Goal: Check status: Check status

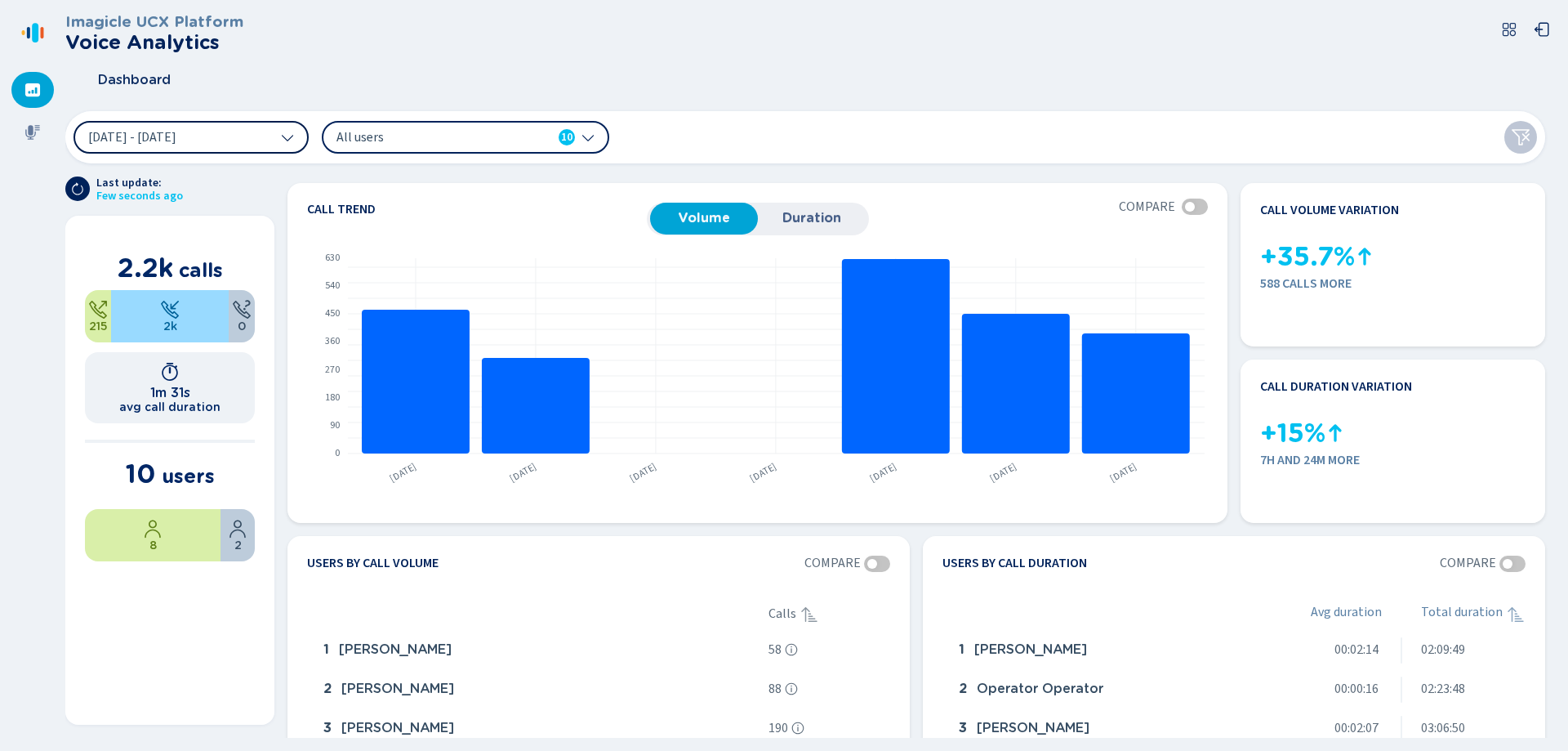
click at [270, 132] on button "[DATE] - [DATE]" at bounding box center [191, 137] width 235 height 32
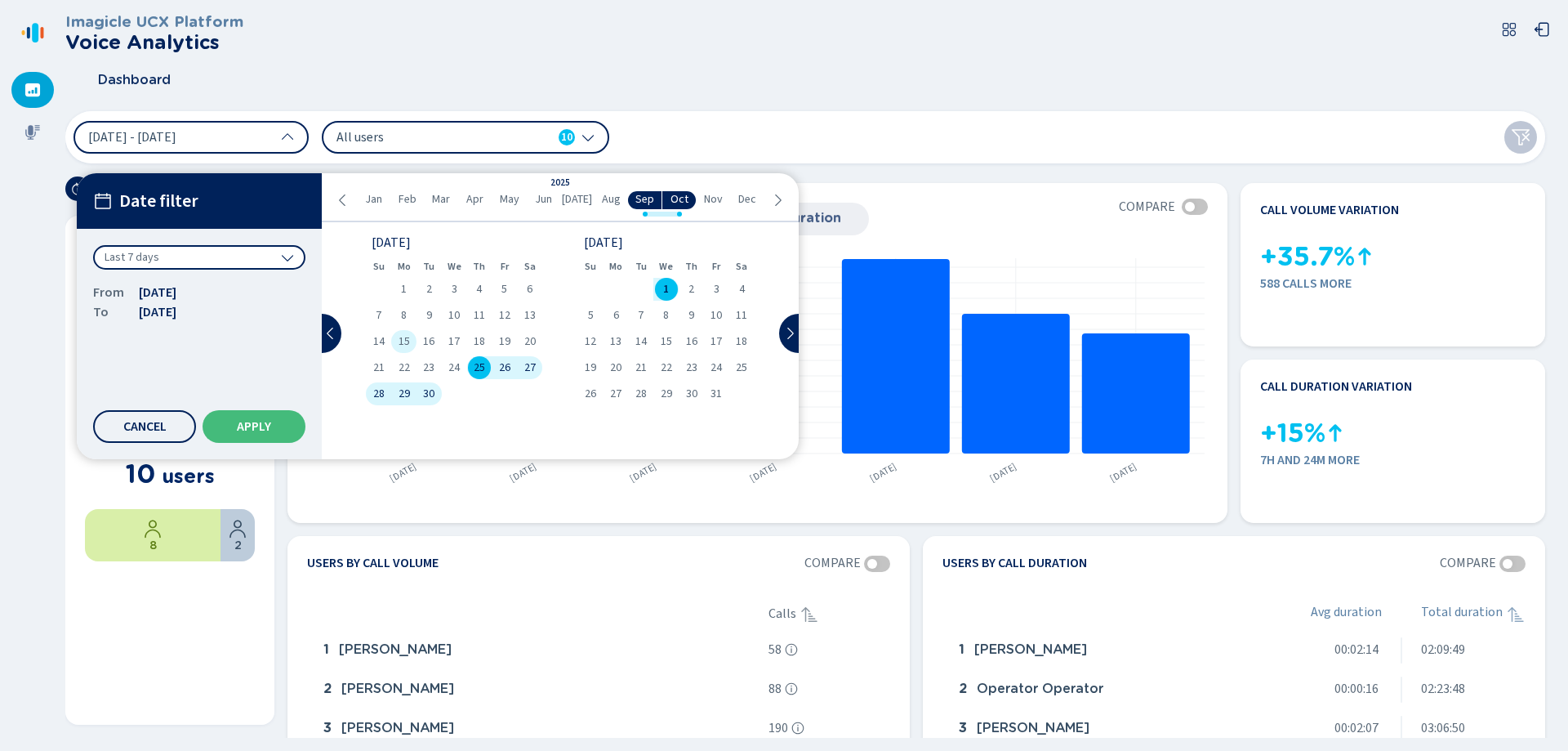
click at [408, 339] on span "15" at bounding box center [404, 341] width 11 height 11
click at [410, 314] on div "8" at bounding box center [404, 315] width 26 height 23
click at [425, 392] on span "30" at bounding box center [429, 394] width 11 height 11
click at [404, 313] on span "8" at bounding box center [404, 315] width 6 height 11
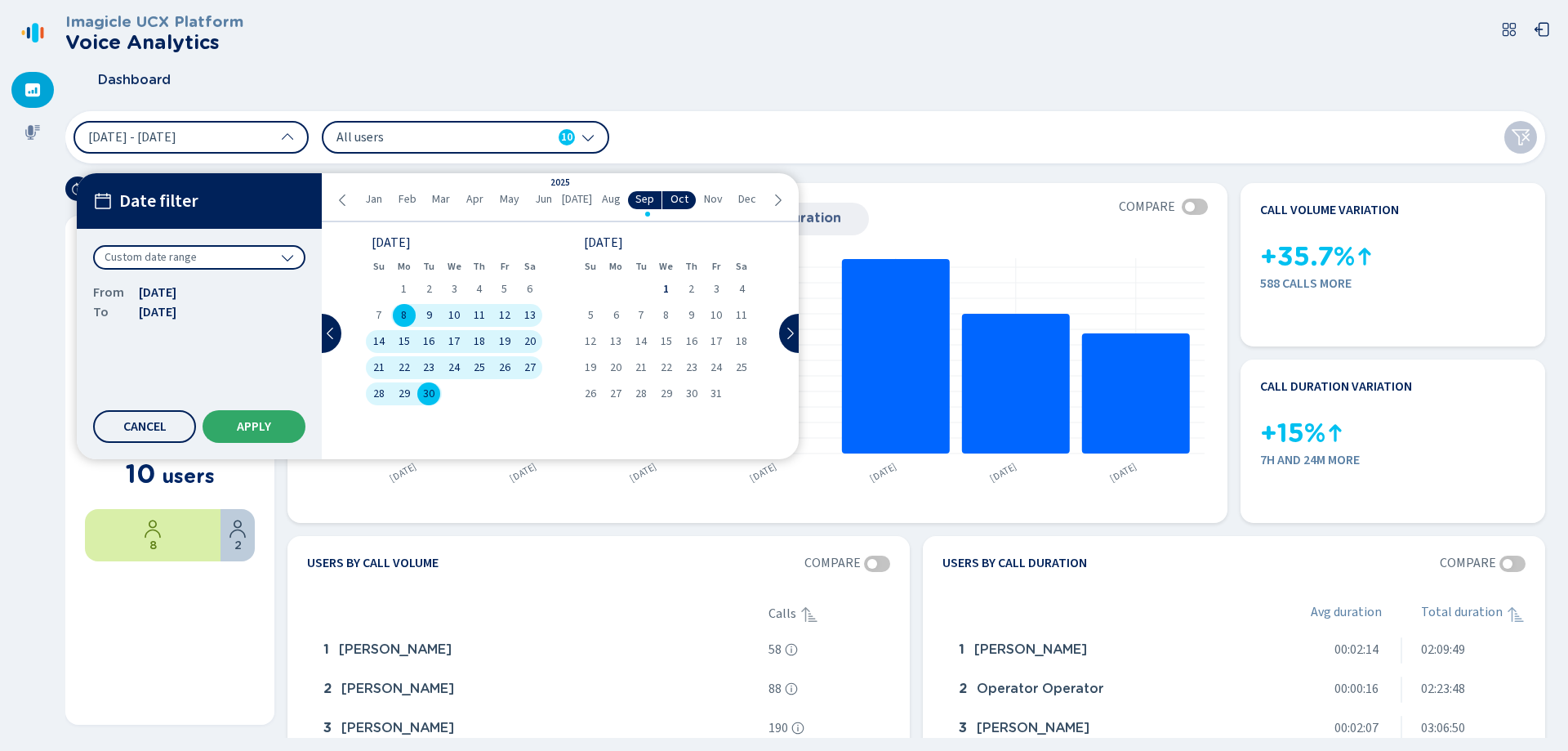
click at [265, 425] on span "Apply" at bounding box center [254, 427] width 34 height 13
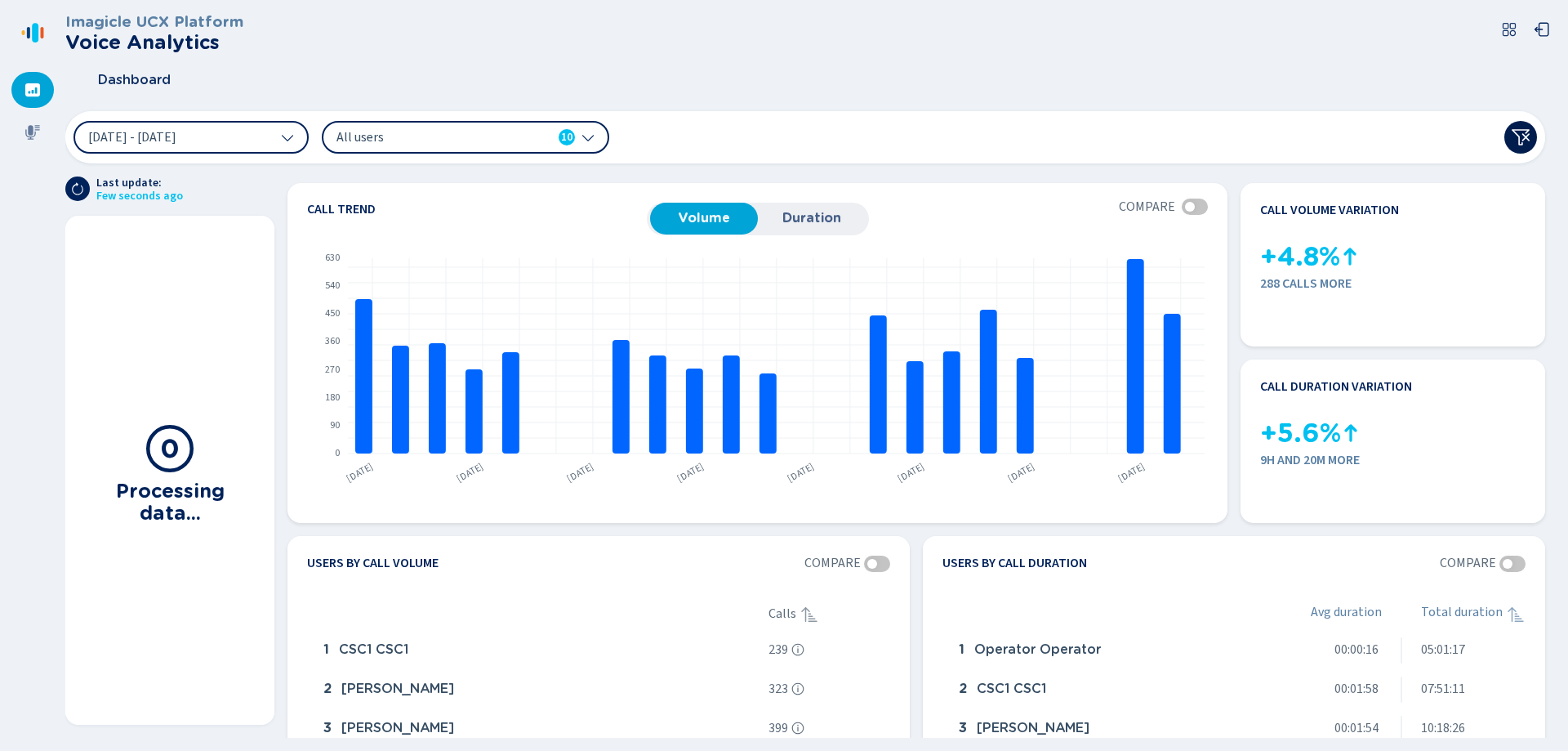
click at [1511, 142] on icon at bounding box center [1520, 137] width 20 height 20
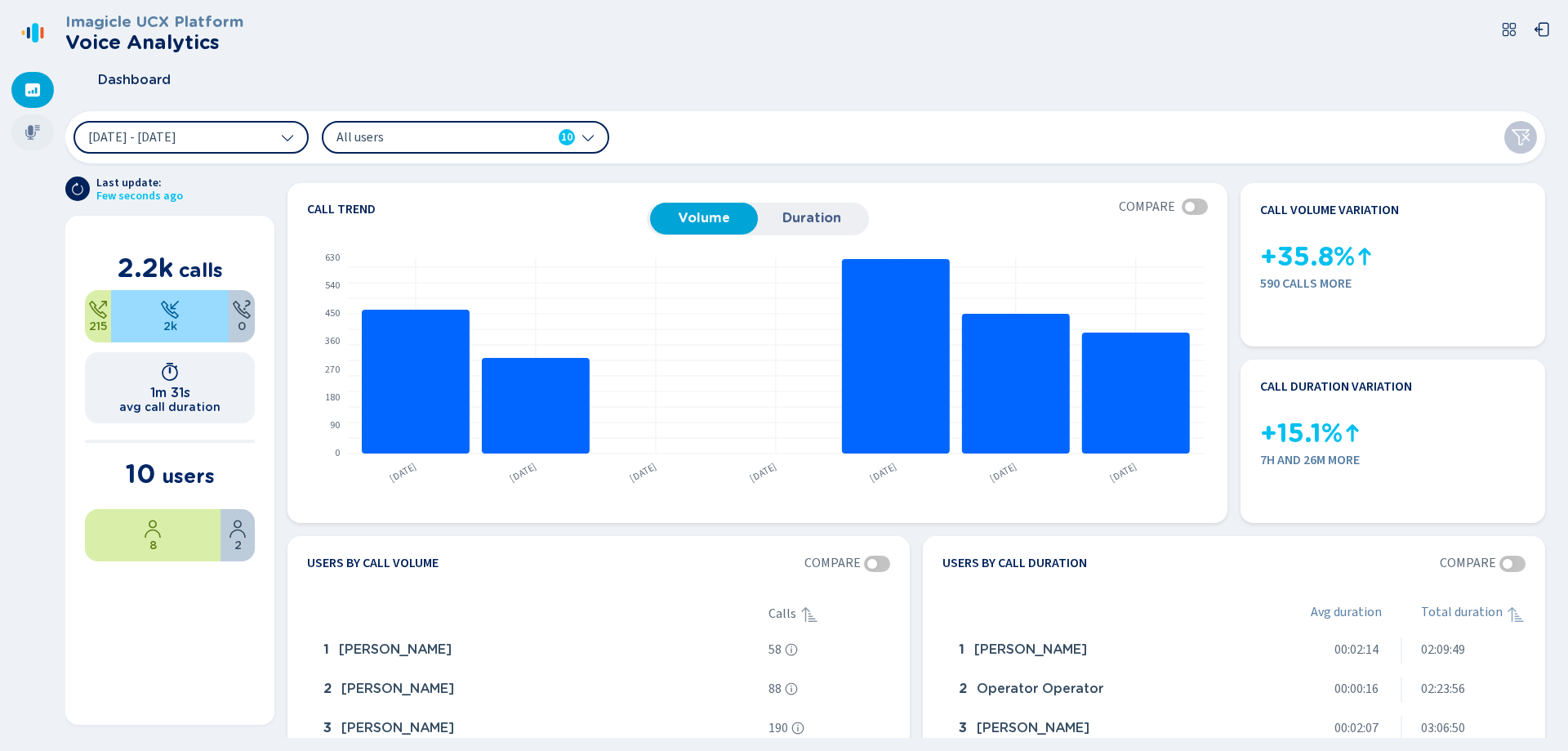
click at [38, 132] on icon at bounding box center [32, 132] width 16 height 16
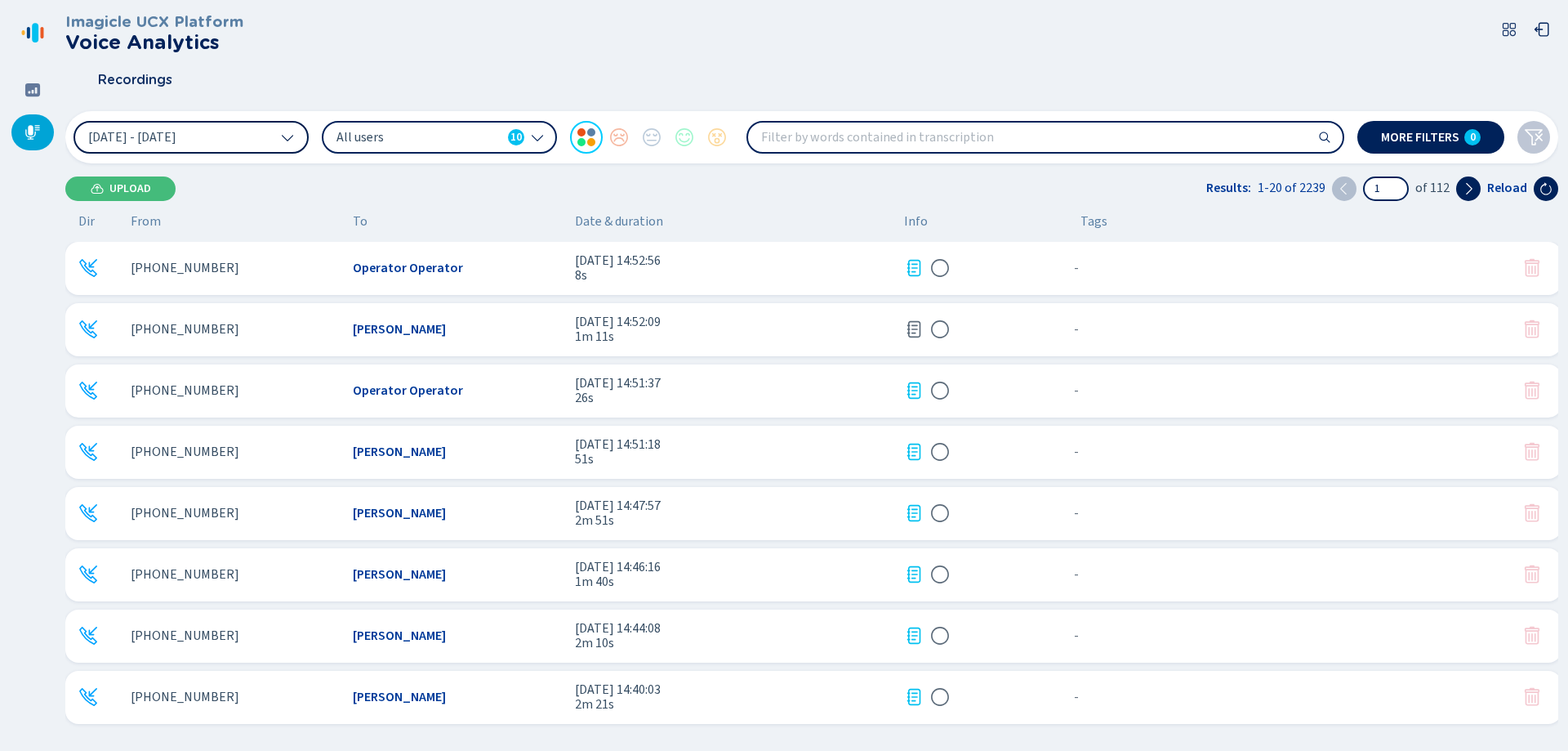
click at [260, 138] on button "[DATE] - [DATE]" at bounding box center [191, 137] width 235 height 32
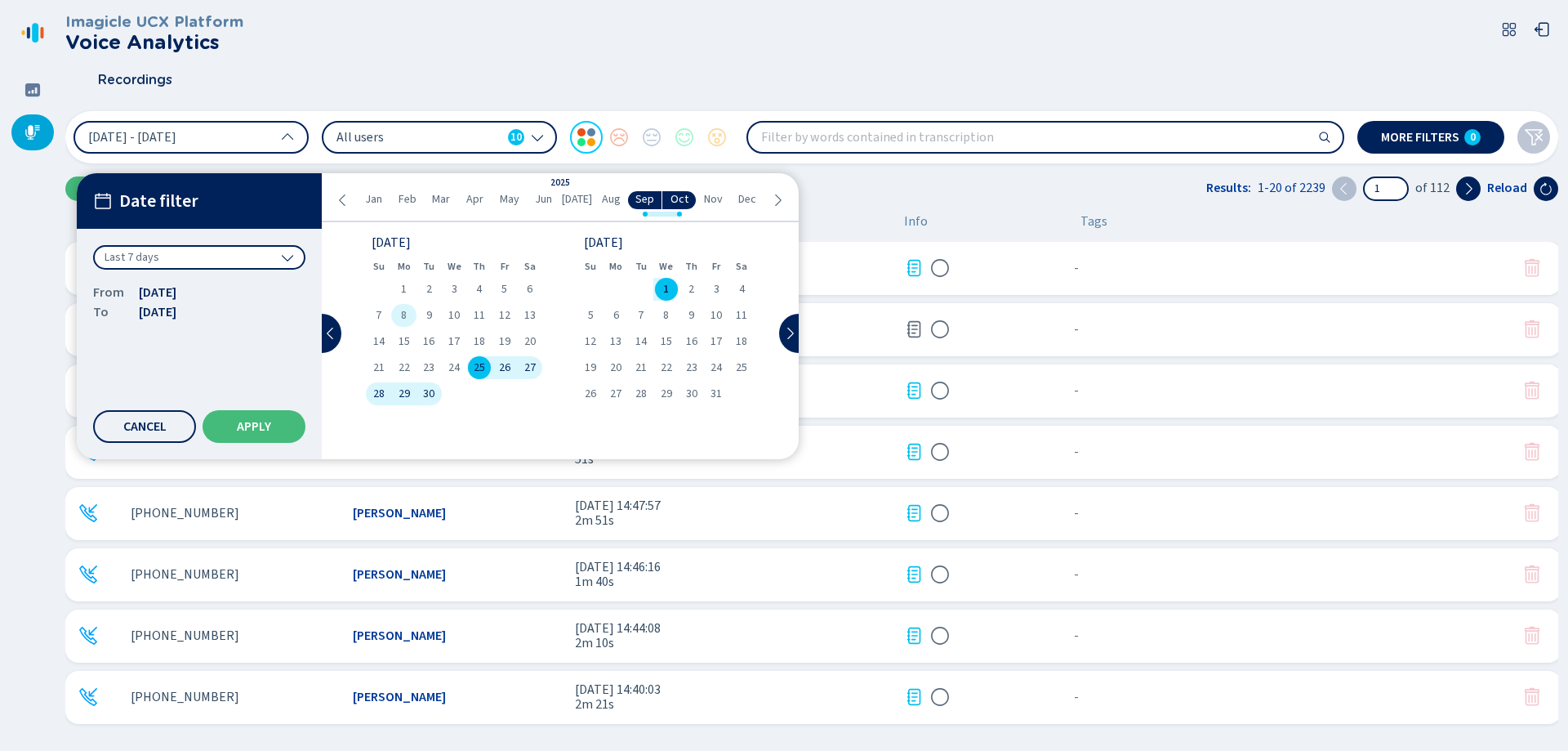
click at [411, 315] on div "8" at bounding box center [404, 315] width 26 height 23
click at [432, 390] on span "30" at bounding box center [429, 394] width 11 height 11
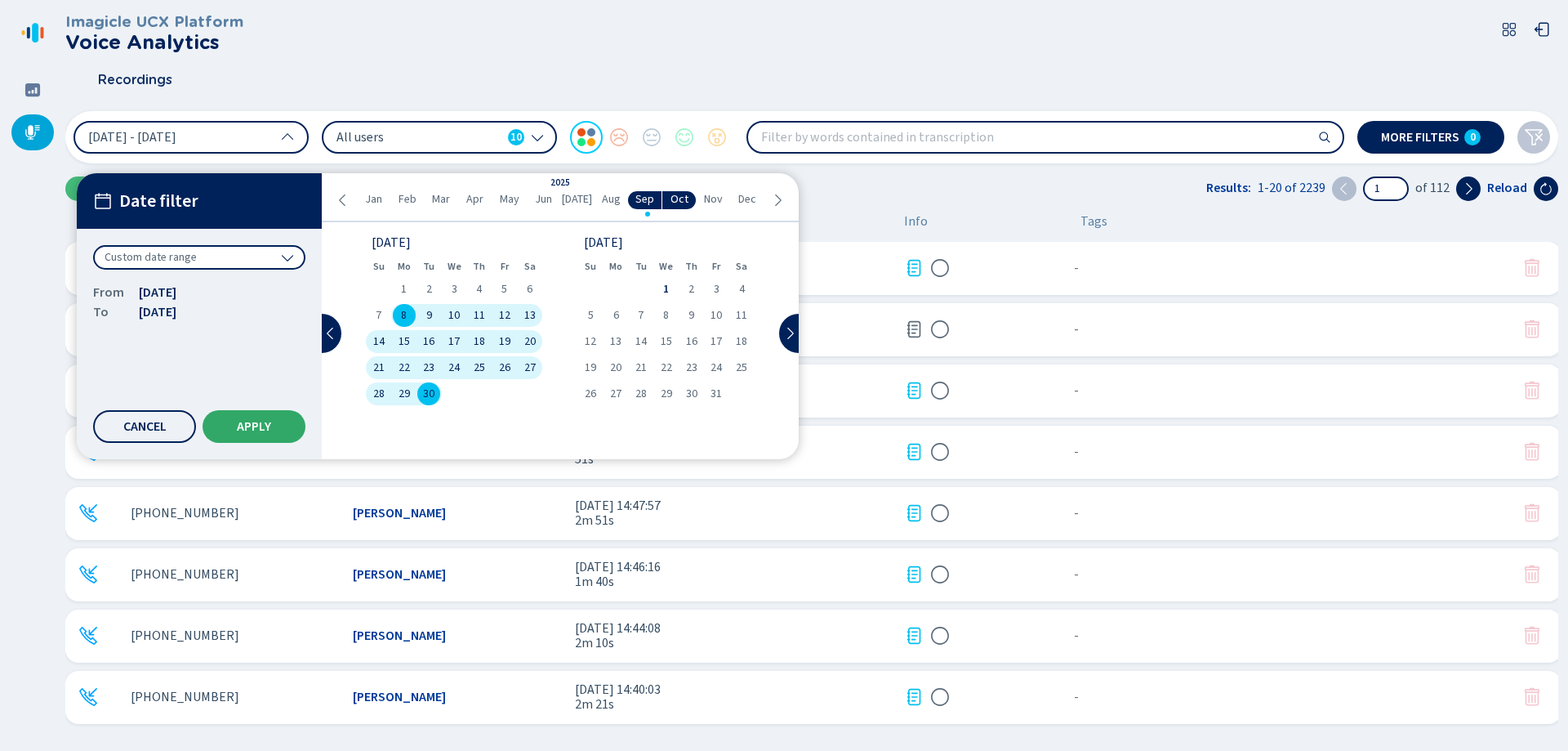
click at [220, 427] on button "Apply" at bounding box center [254, 426] width 103 height 32
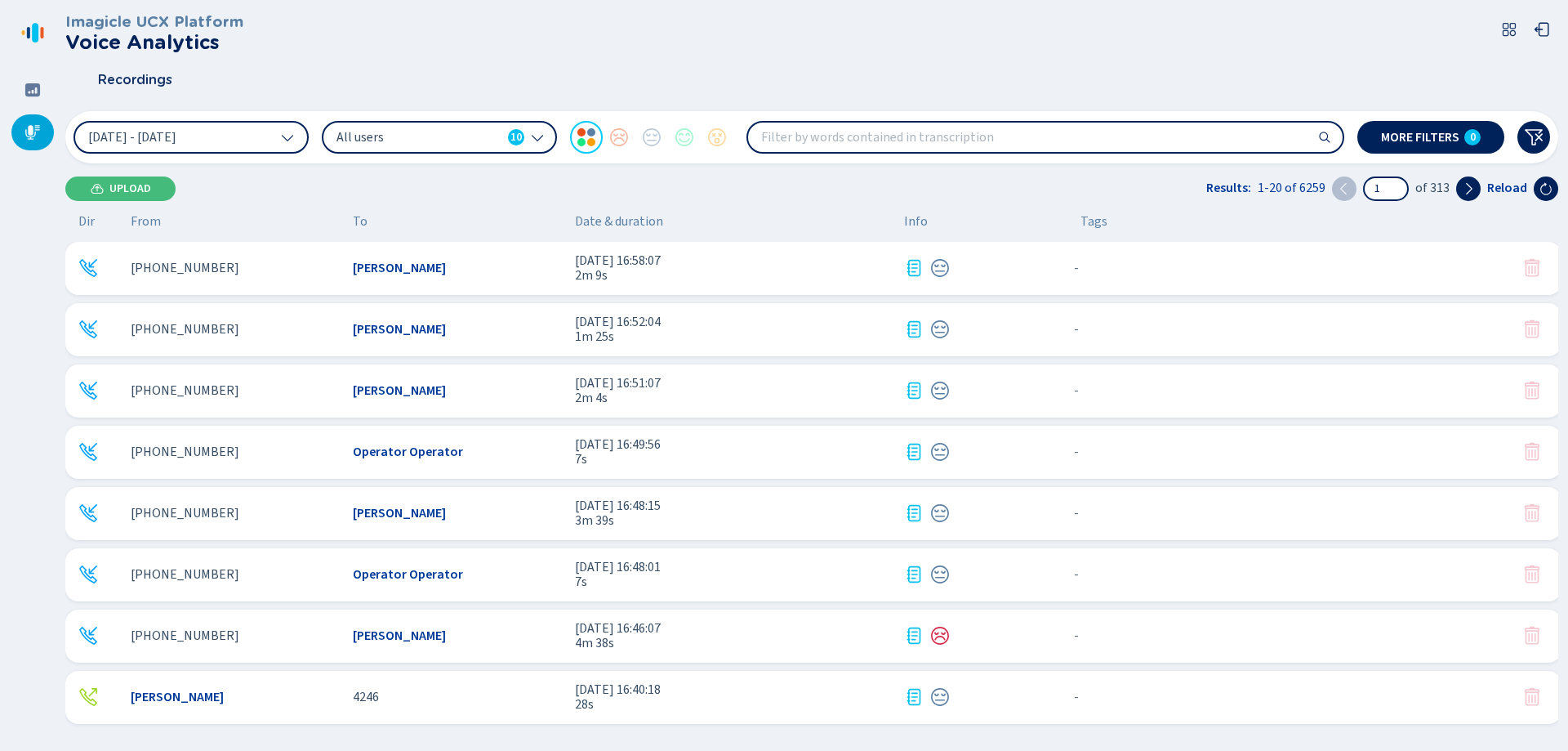
click at [471, 140] on span "All users" at bounding box center [418, 137] width 165 height 18
click at [1396, 136] on span "More filters" at bounding box center [1420, 137] width 78 height 13
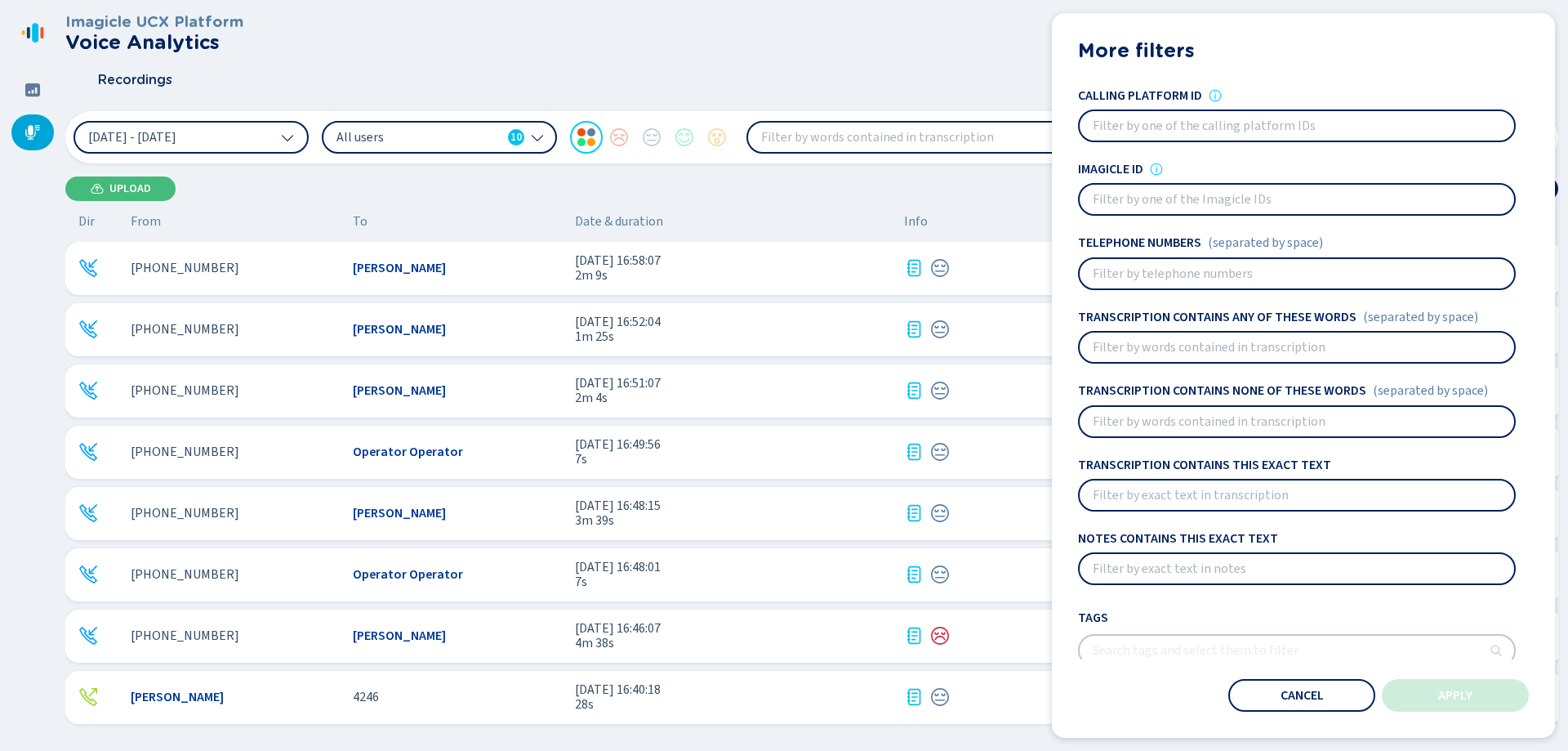
click at [1194, 277] on input at bounding box center [1297, 274] width 434 height 30
type input "[PHONE_NUMBER]"
click at [1437, 691] on button "Apply" at bounding box center [1456, 695] width 147 height 32
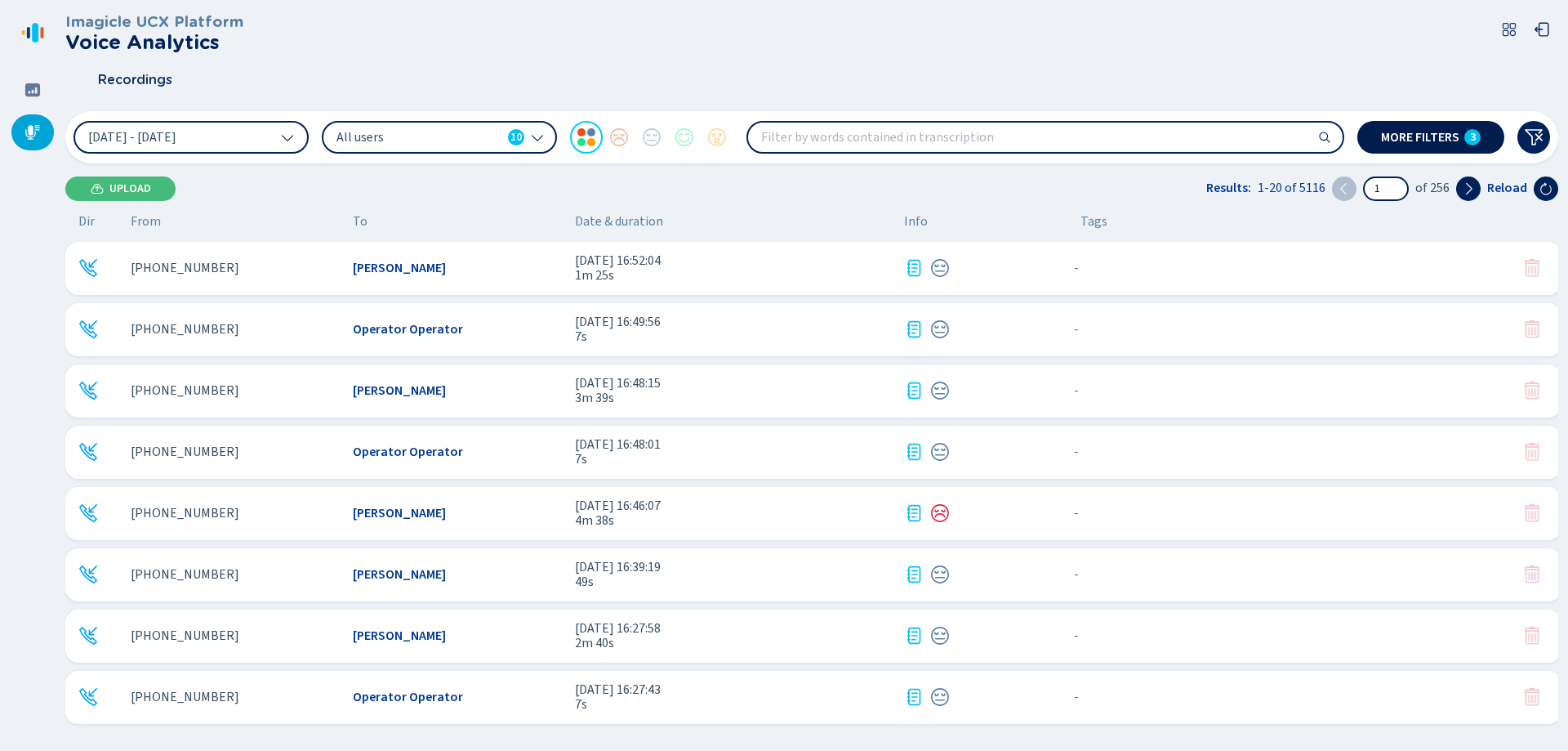
click at [1414, 136] on span "More filters" at bounding box center [1420, 137] width 78 height 13
